Goal: Transaction & Acquisition: Book appointment/travel/reservation

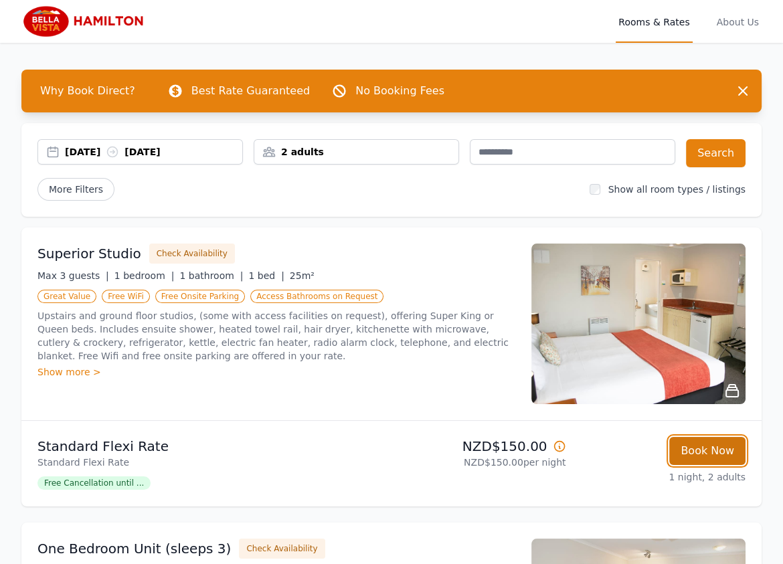
click at [684, 445] on button "Book Now" at bounding box center [707, 451] width 76 height 28
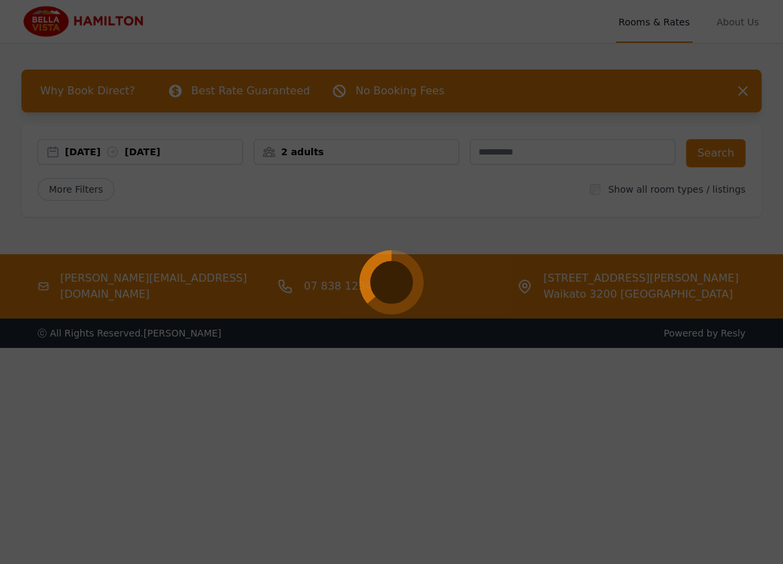
select select "**"
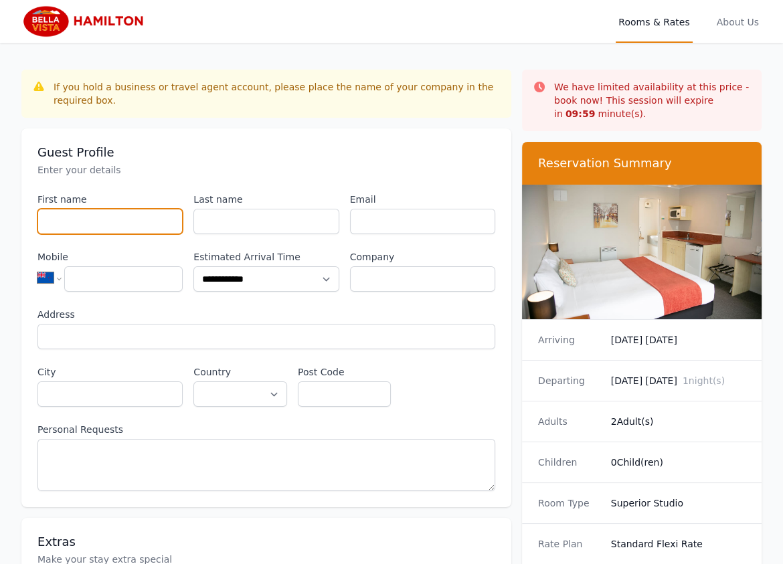
click at [86, 209] on input "First name" at bounding box center [109, 221] width 145 height 25
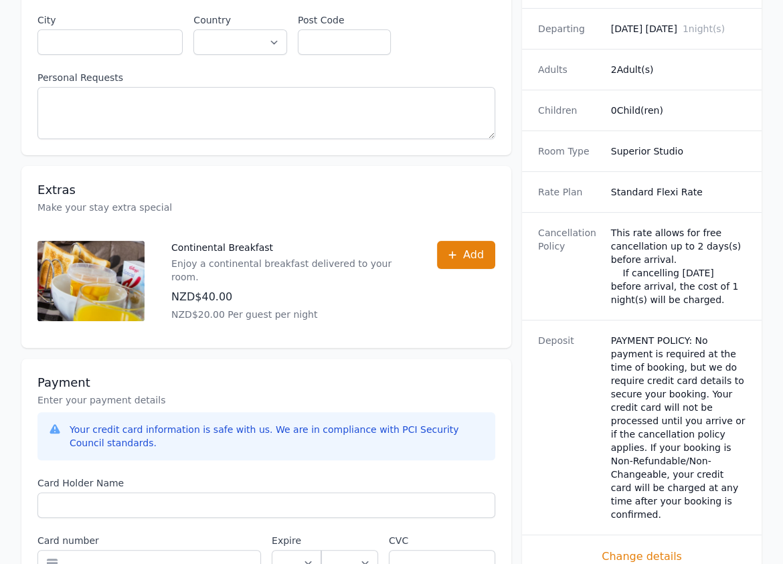
scroll to position [548, 0]
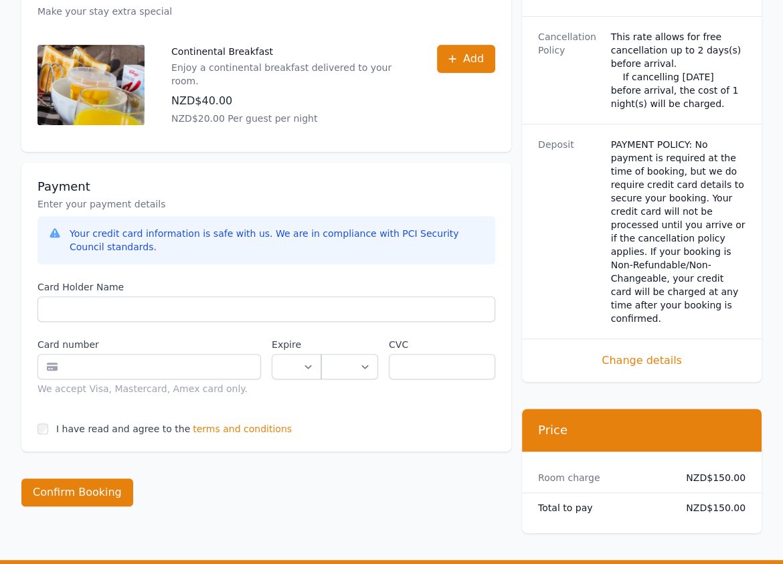
click at [199, 422] on span "terms and conditions" at bounding box center [242, 428] width 99 height 13
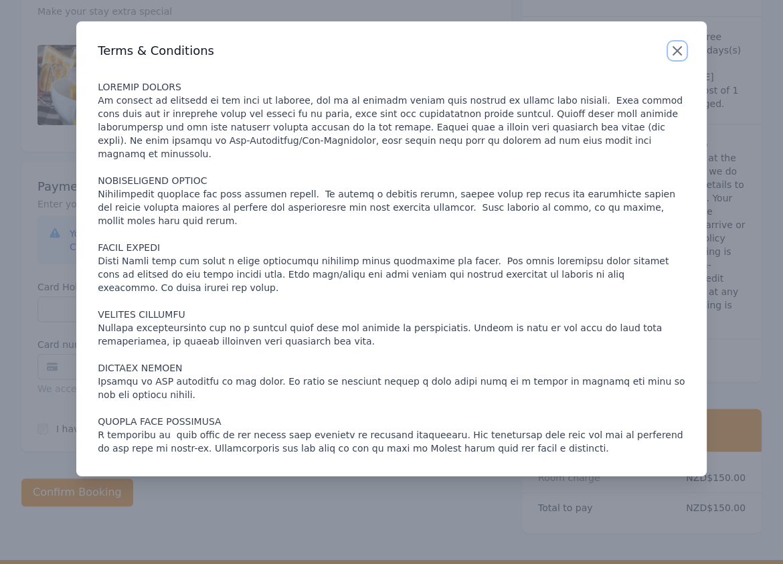
click at [672, 56] on icon "button" at bounding box center [677, 51] width 16 height 16
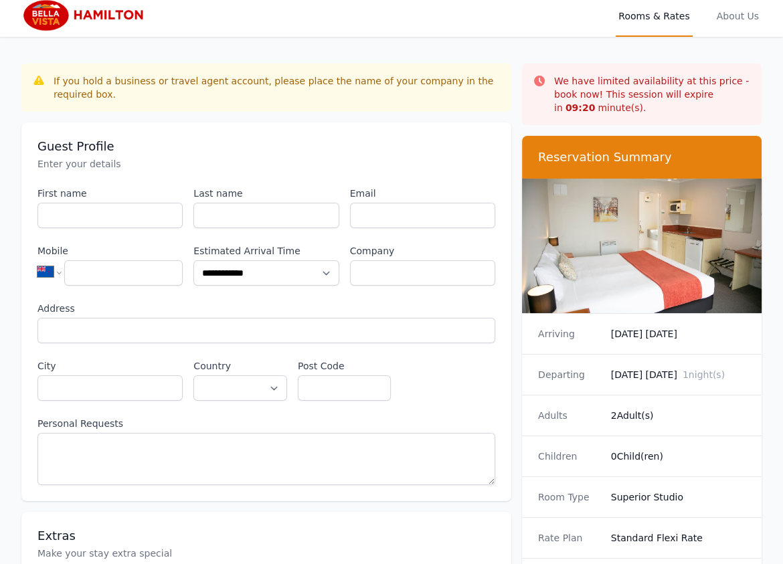
scroll to position [0, 0]
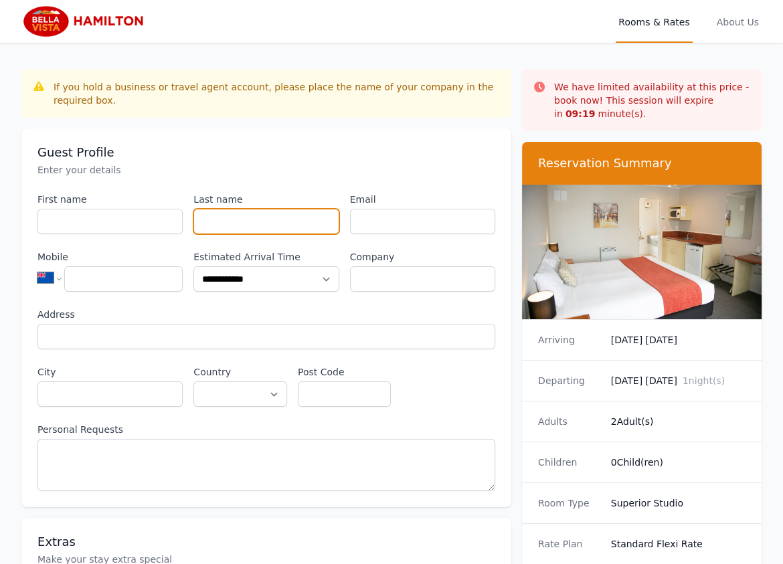
click at [268, 209] on input "Last name" at bounding box center [265, 221] width 145 height 25
click at [467, 211] on input "Email" at bounding box center [422, 221] width 145 height 25
